Goal: Use online tool/utility

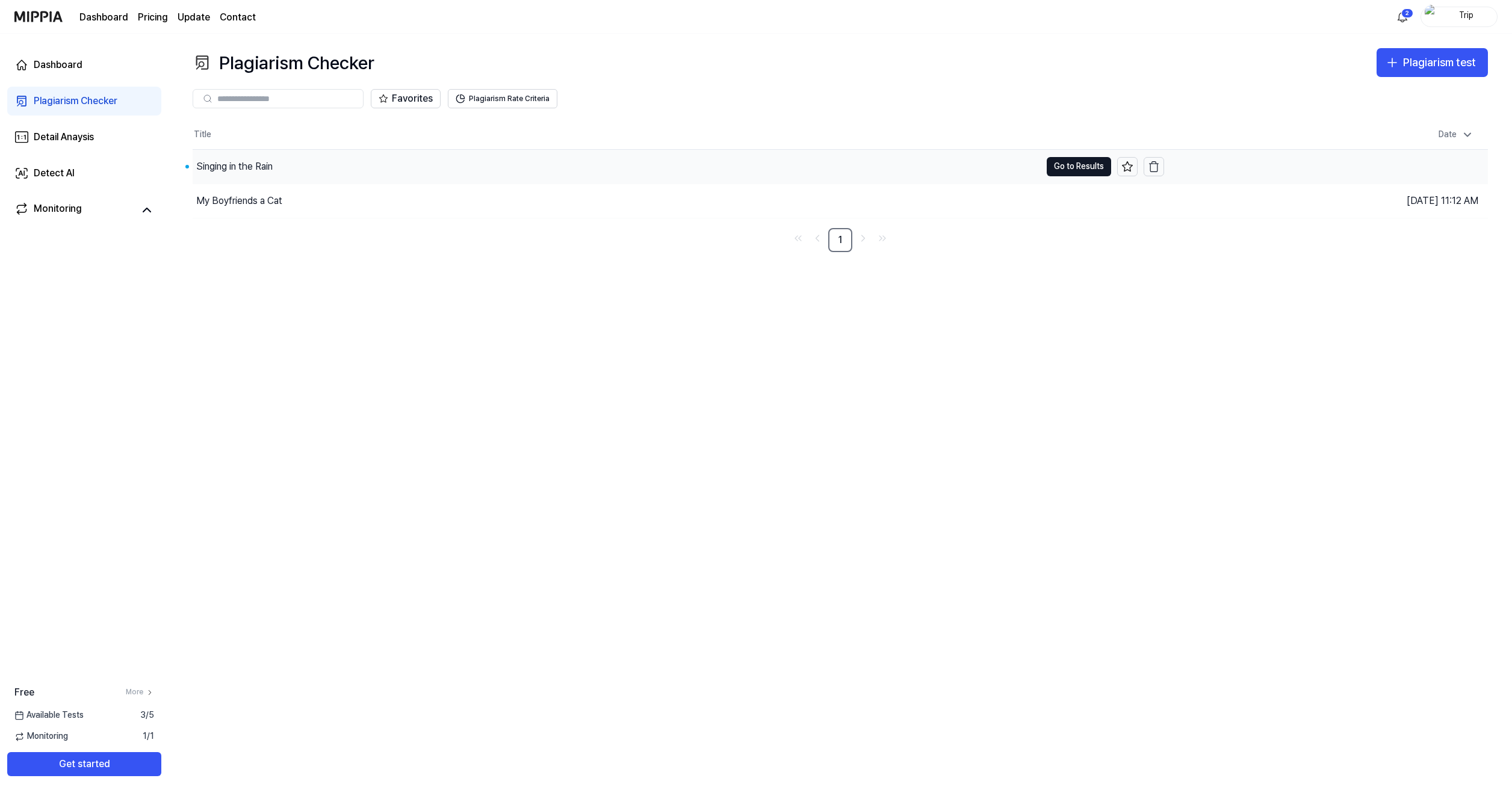
click at [228, 168] on div "Singing in the Rain" at bounding box center [234, 166] width 77 height 14
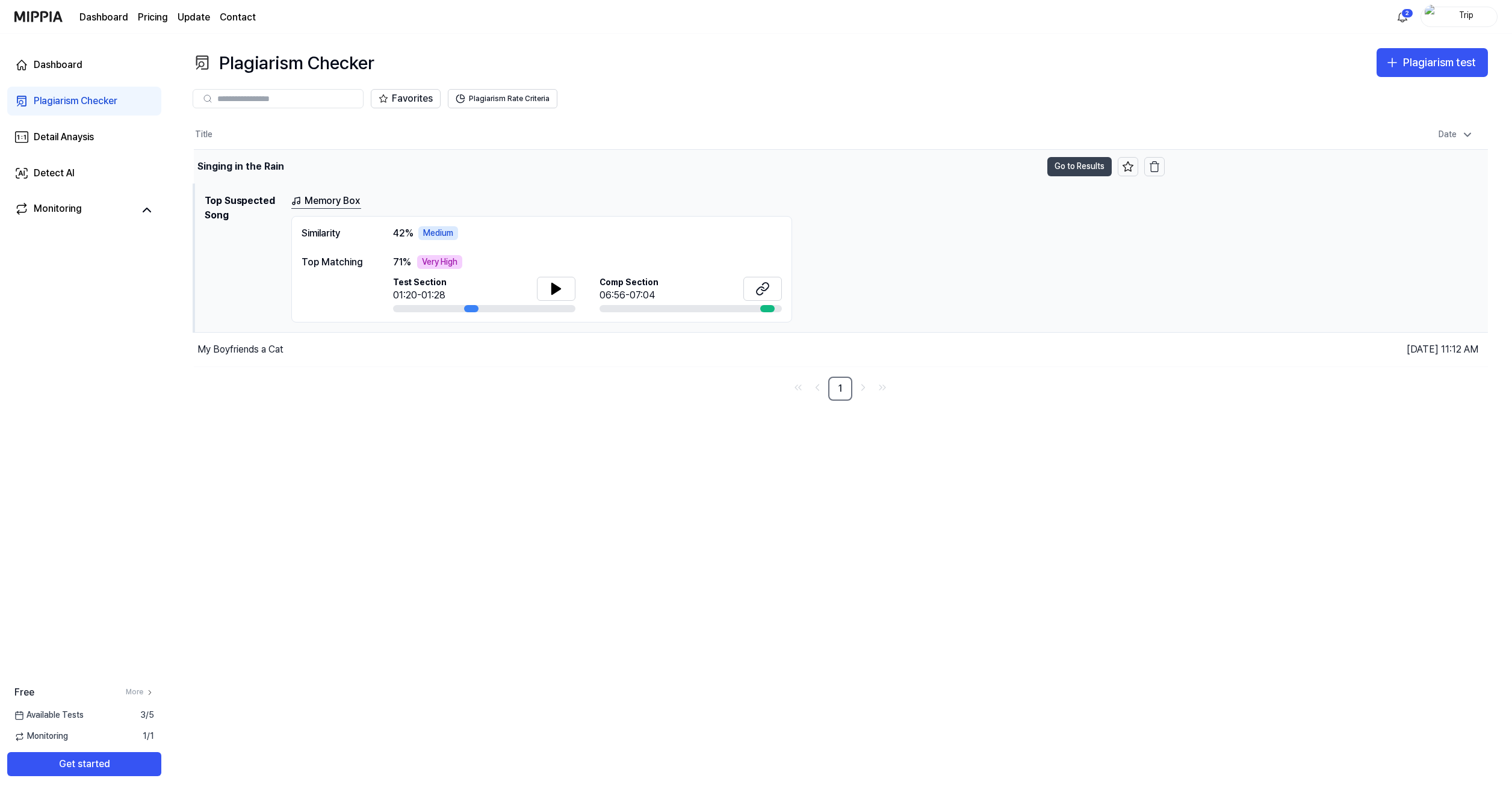
click at [1084, 165] on button "Go to Results" at bounding box center [1079, 166] width 64 height 19
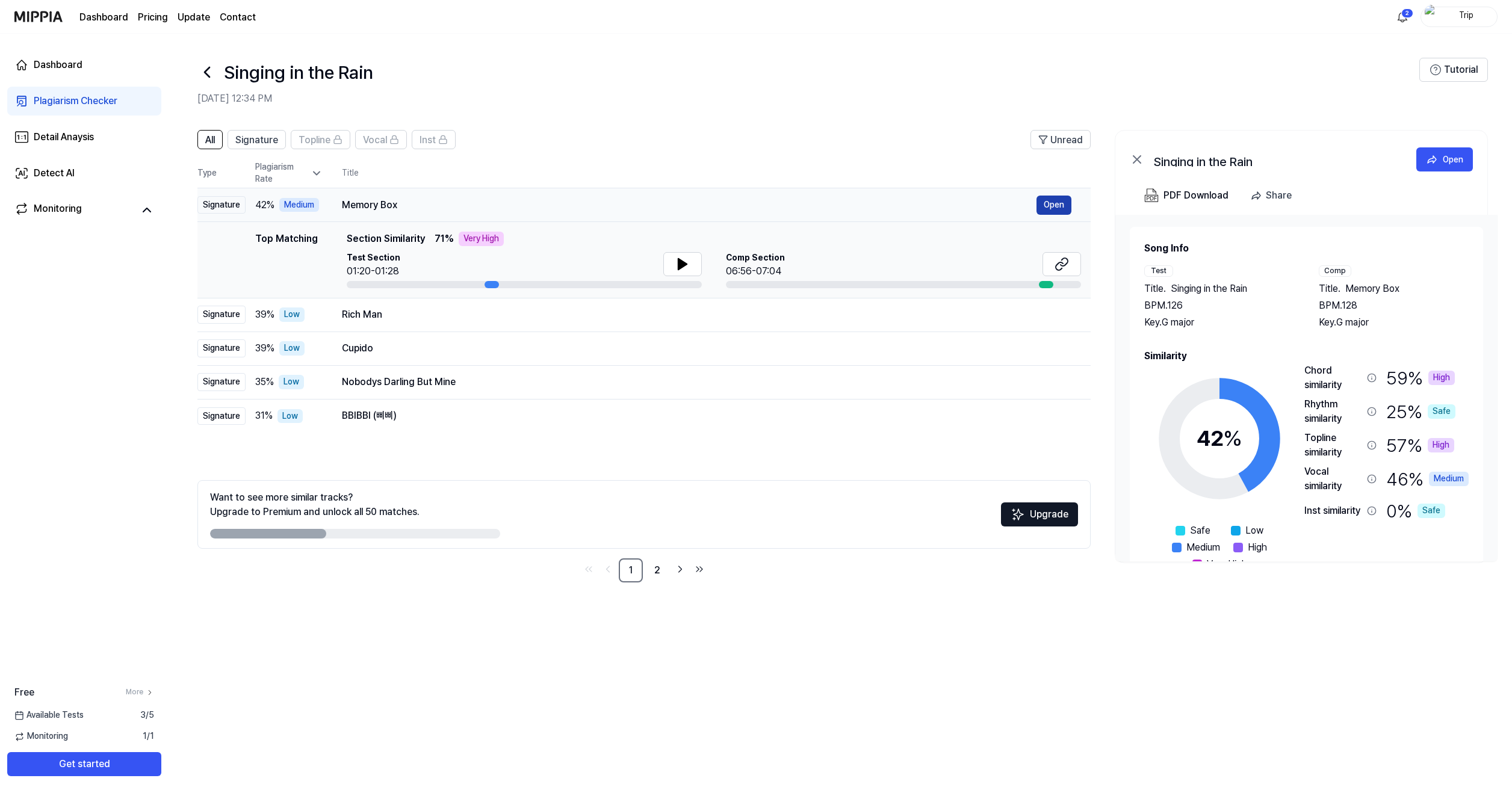
click at [1052, 207] on button "Open" at bounding box center [1054, 204] width 35 height 19
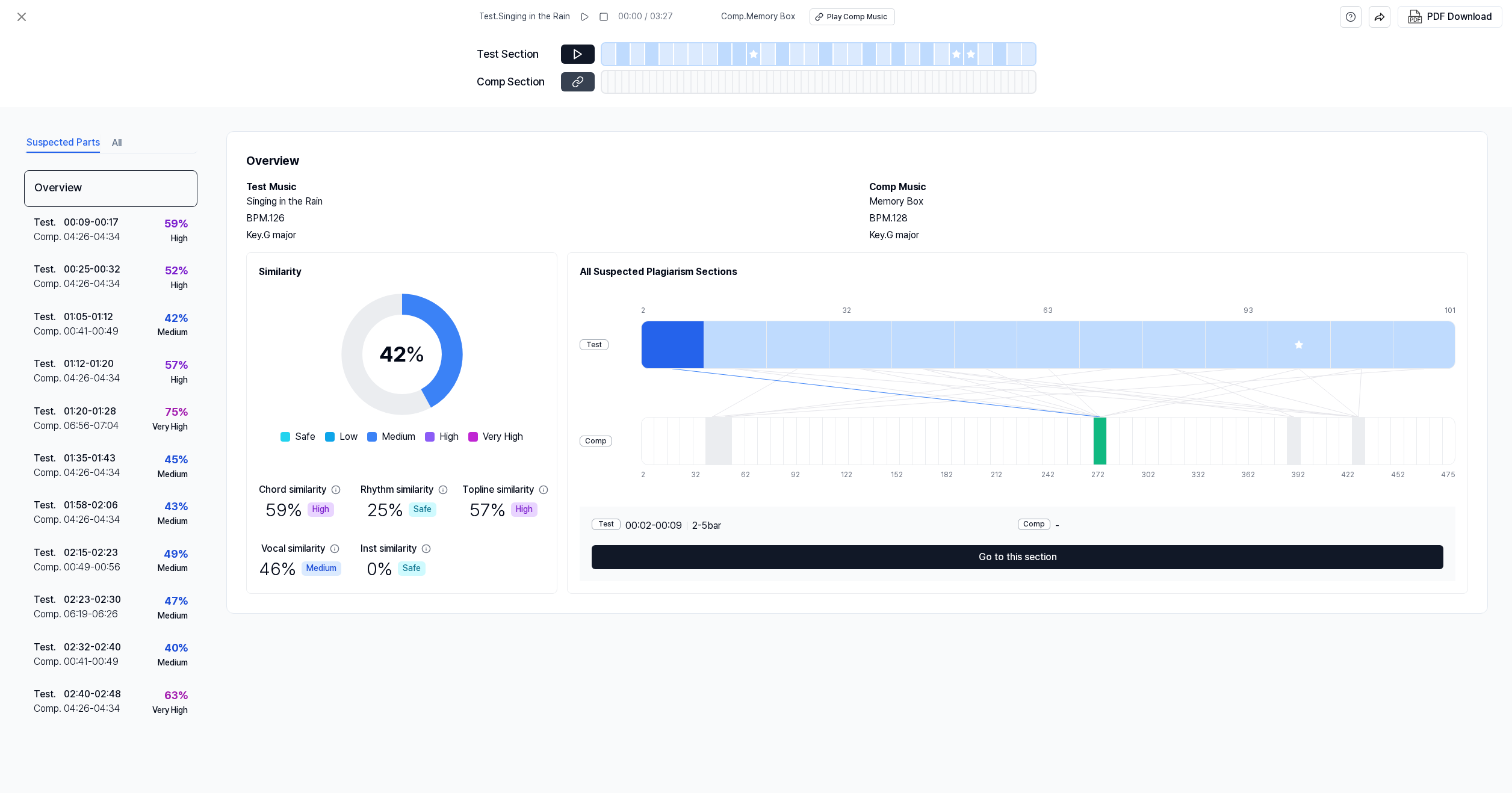
click at [582, 85] on icon at bounding box center [577, 81] width 12 height 12
click at [43, 408] on div "Test ." at bounding box center [48, 411] width 30 height 14
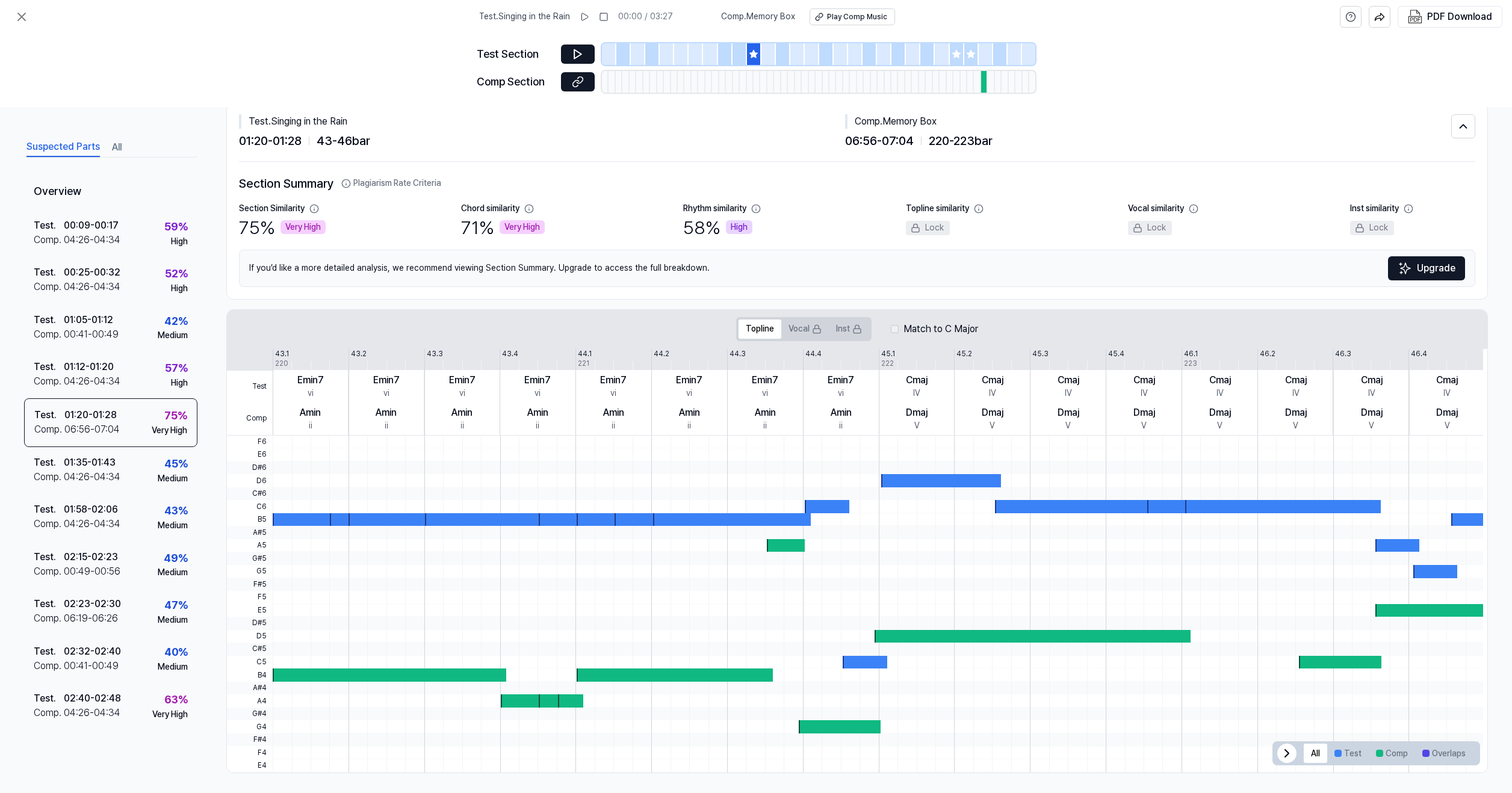
scroll to position [30, 0]
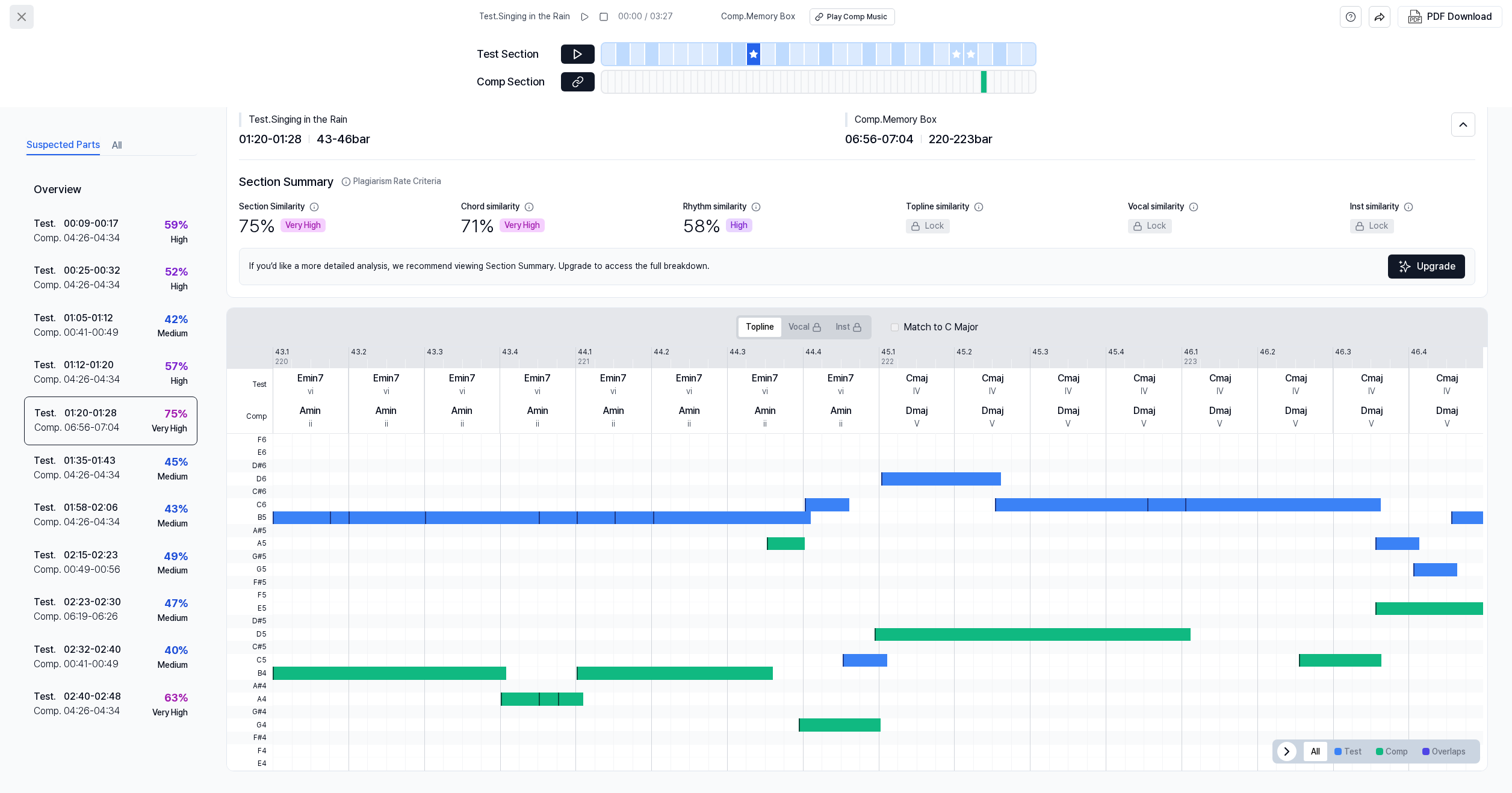
click at [29, 17] on button at bounding box center [22, 16] width 24 height 24
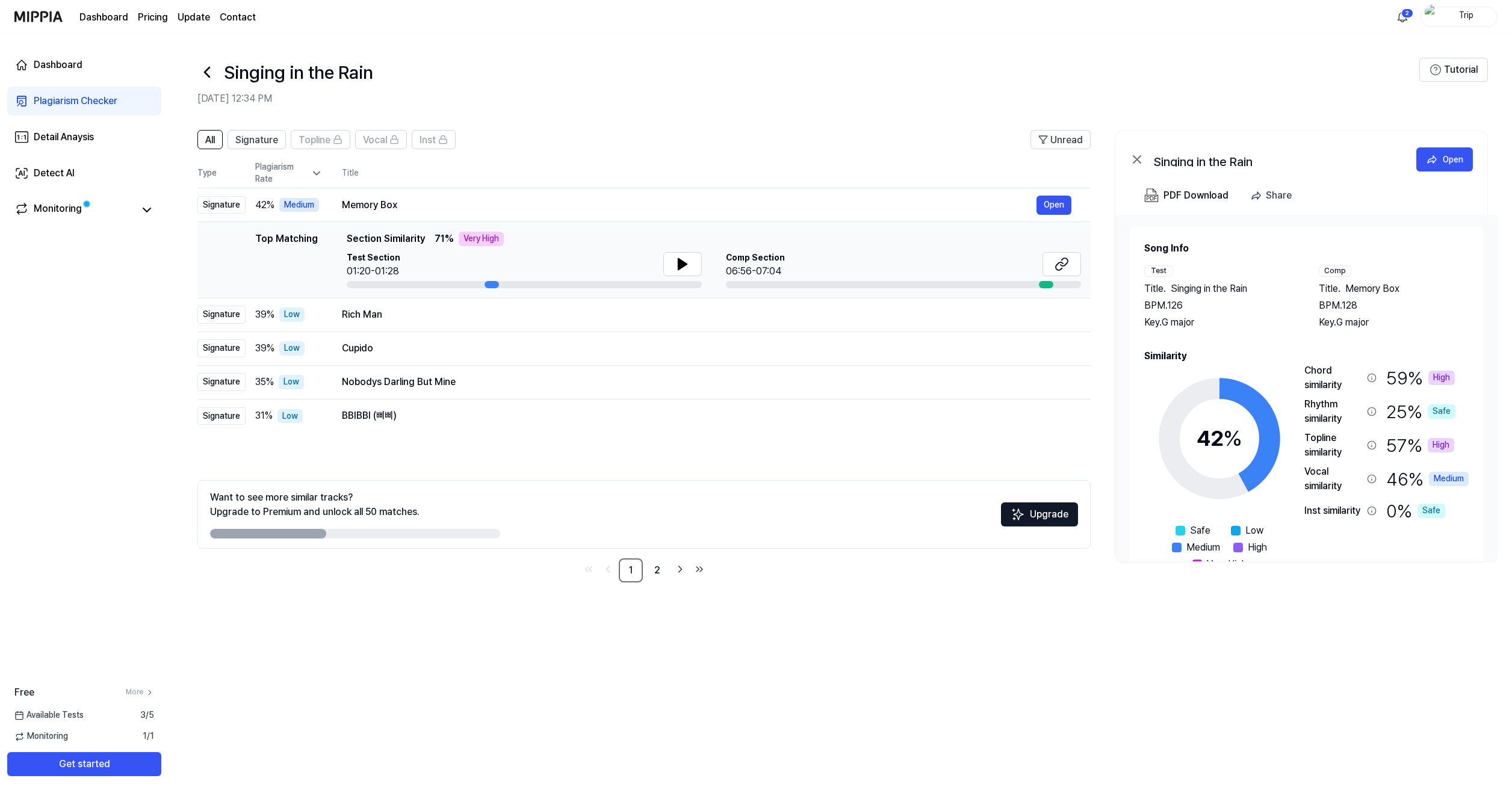
click at [203, 71] on icon at bounding box center [206, 71] width 19 height 19
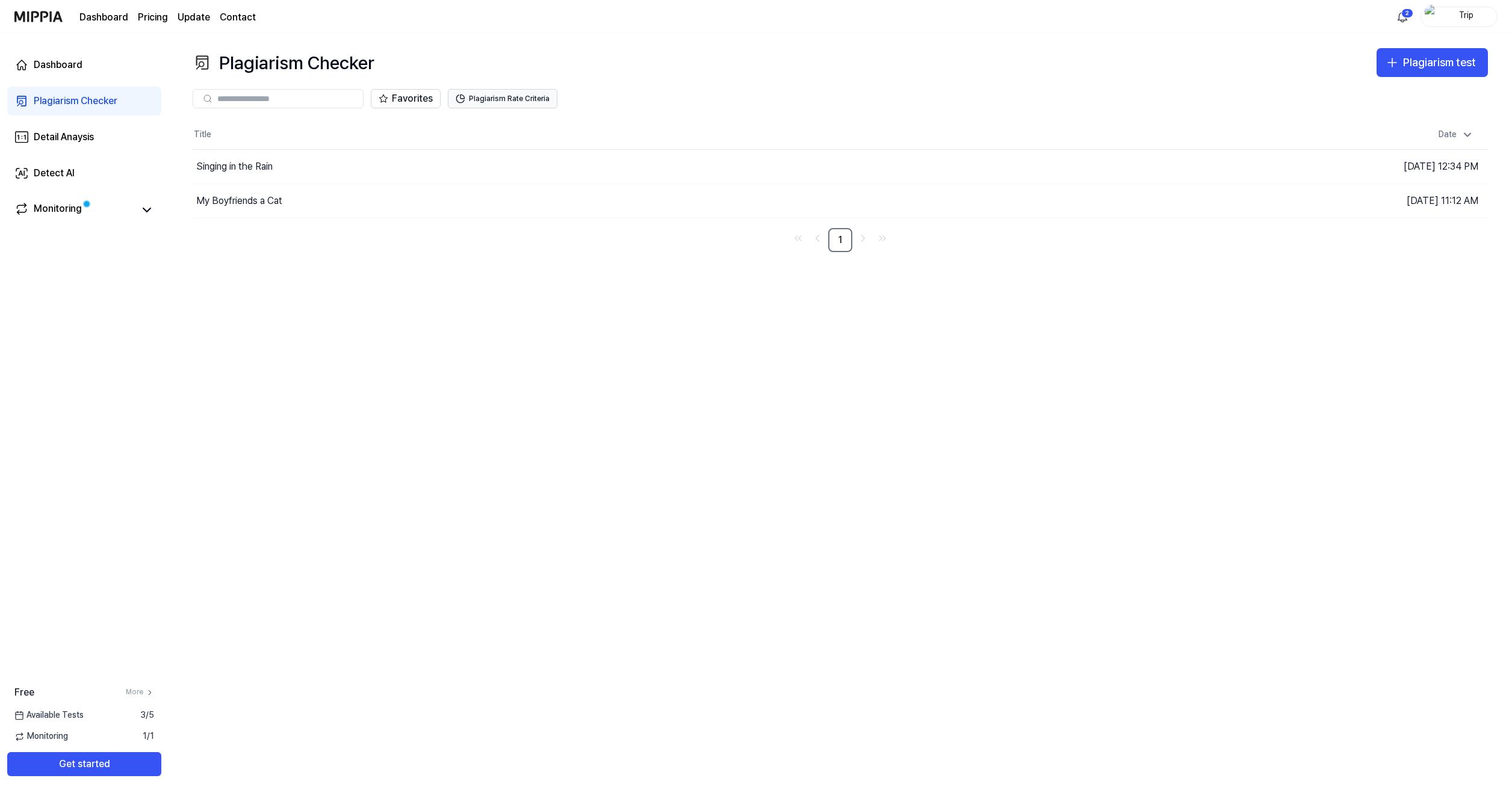
click at [477, 102] on button "Plagiarism Rate Criteria" at bounding box center [502, 98] width 109 height 19
click at [512, 61] on div "Plagiarism Checker Plagiarism test" at bounding box center [840, 62] width 1295 height 29
